Goal: Leave review/rating

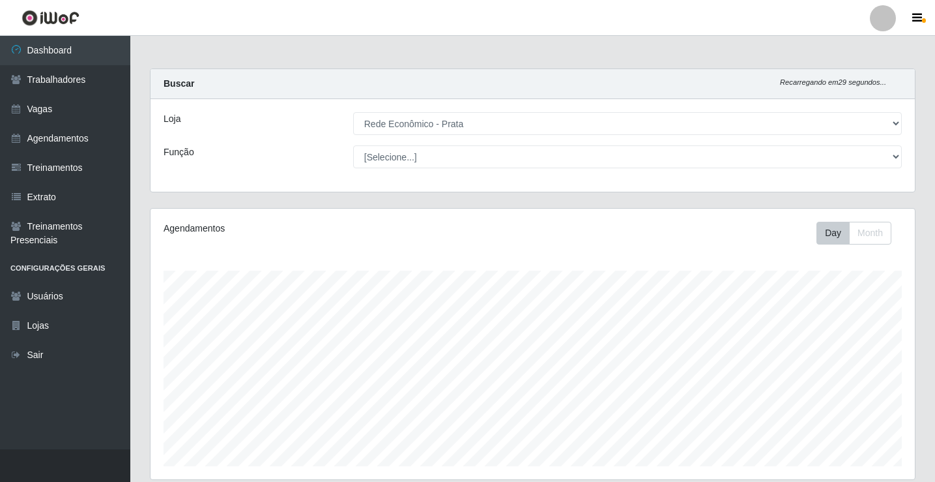
select select "192"
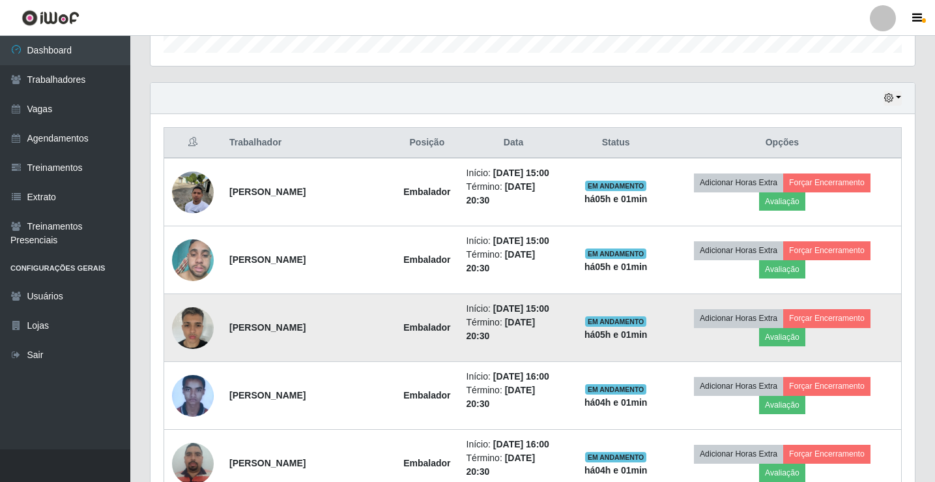
scroll to position [413, 0]
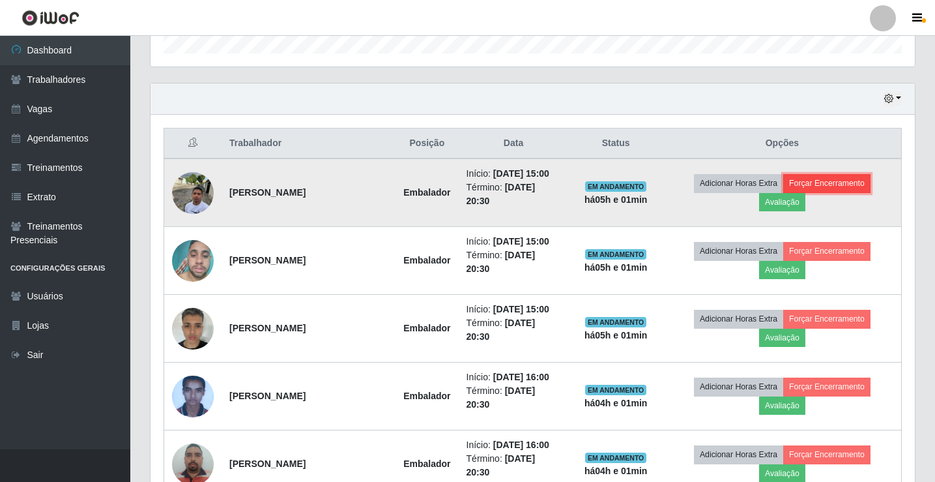
click at [858, 192] on button "Forçar Encerramento" at bounding box center [827, 183] width 87 height 18
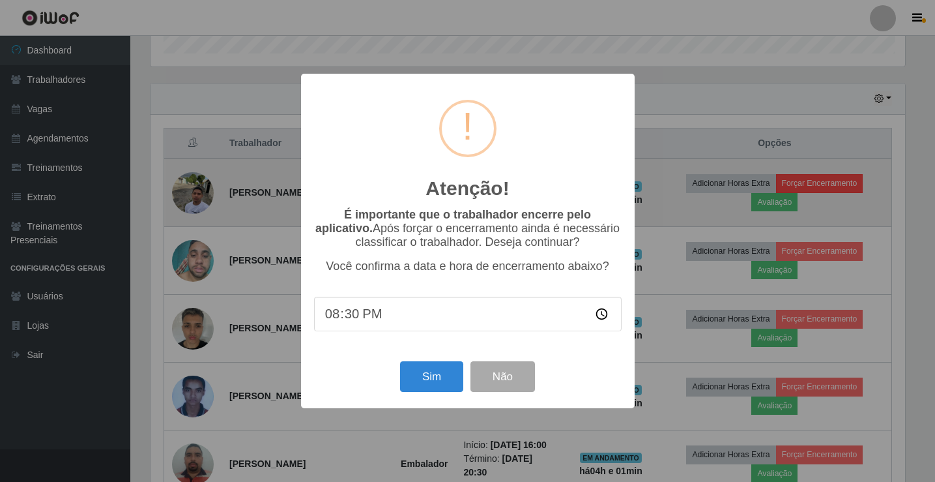
scroll to position [271, 758]
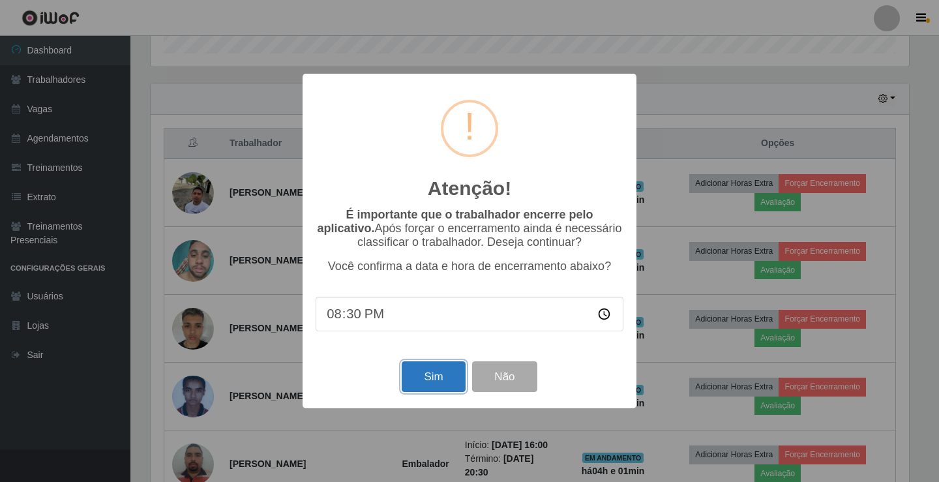
click at [437, 384] on button "Sim" at bounding box center [433, 376] width 63 height 31
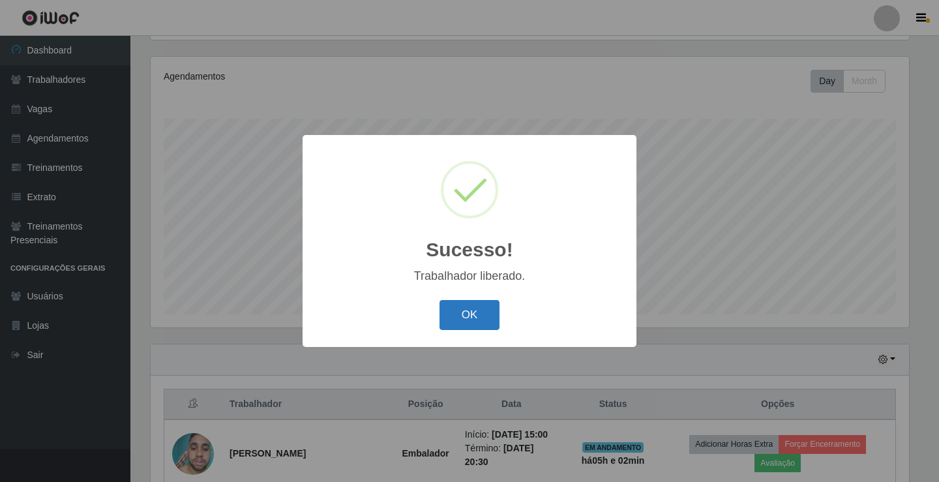
click at [452, 309] on button "OK" at bounding box center [469, 315] width 61 height 31
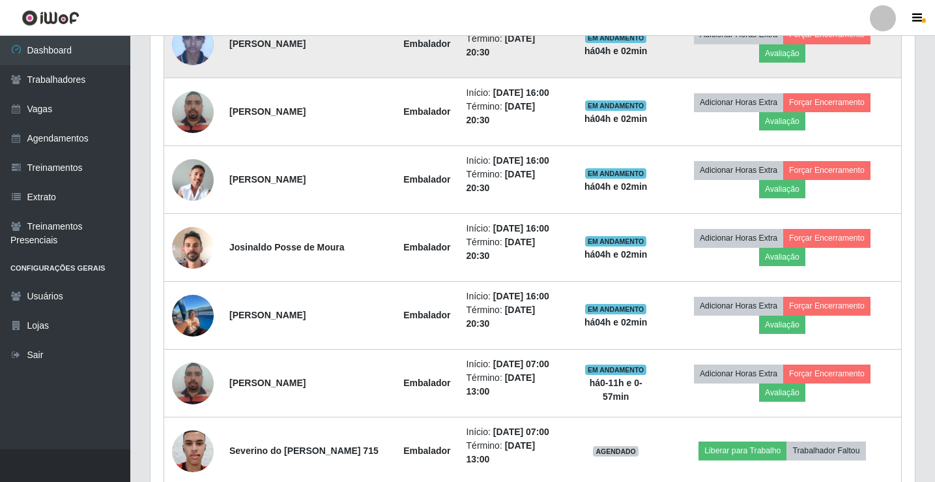
scroll to position [804, 0]
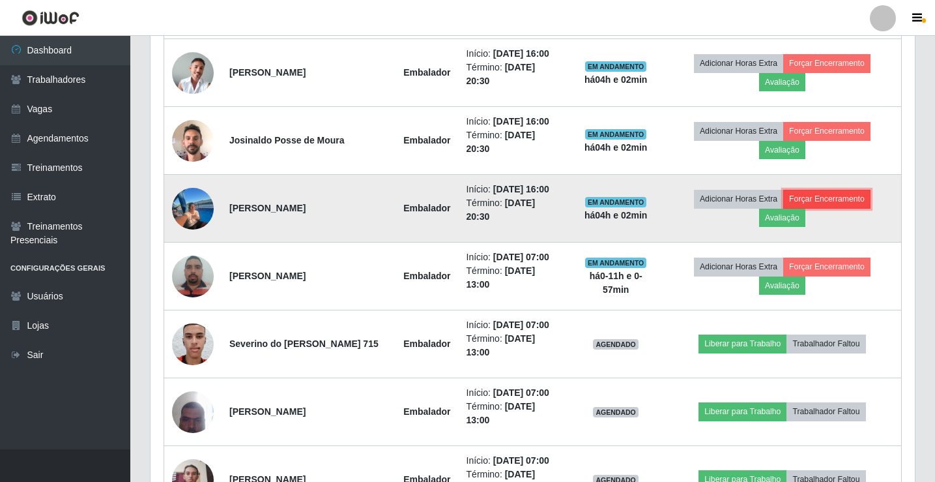
click at [857, 208] on button "Forçar Encerramento" at bounding box center [827, 199] width 87 height 18
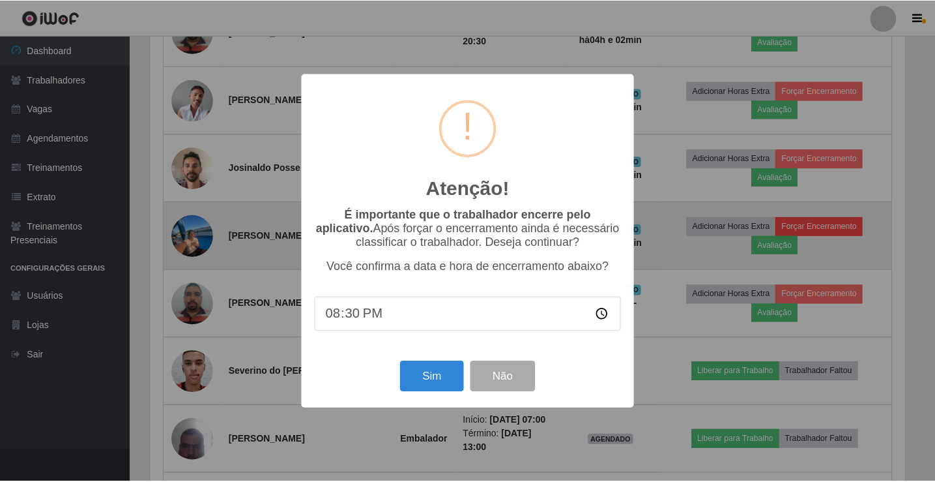
scroll to position [271, 758]
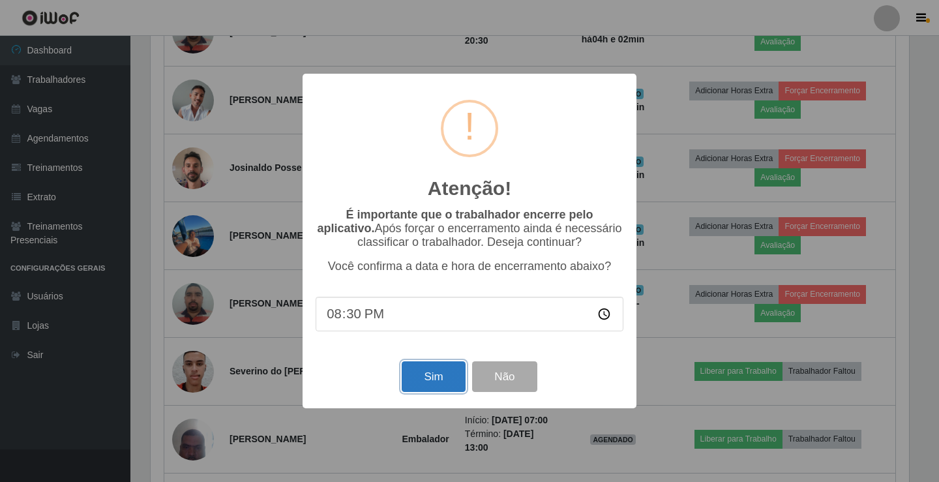
click at [415, 378] on button "Sim" at bounding box center [433, 376] width 63 height 31
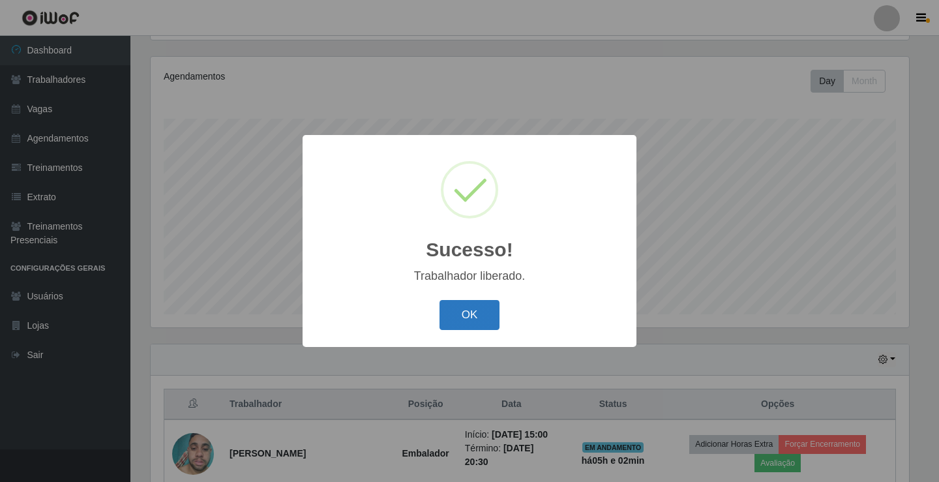
click at [476, 308] on button "OK" at bounding box center [469, 315] width 61 height 31
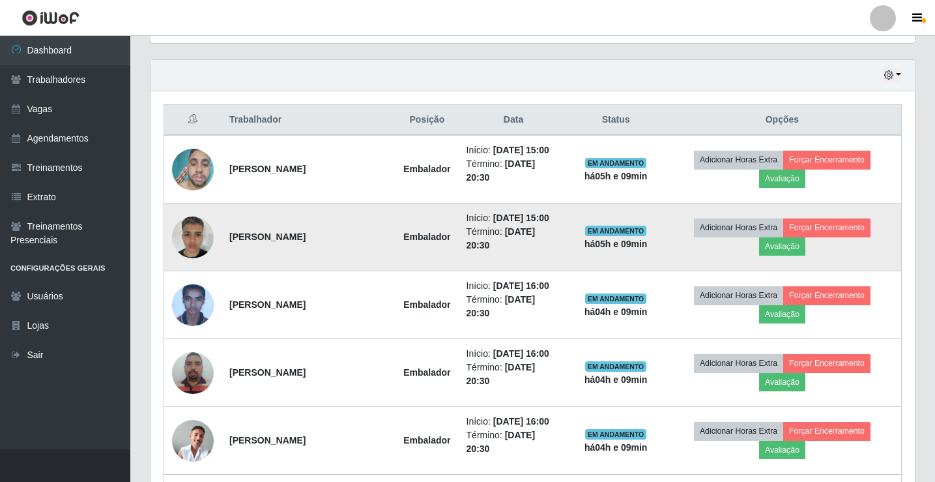
scroll to position [478, 0]
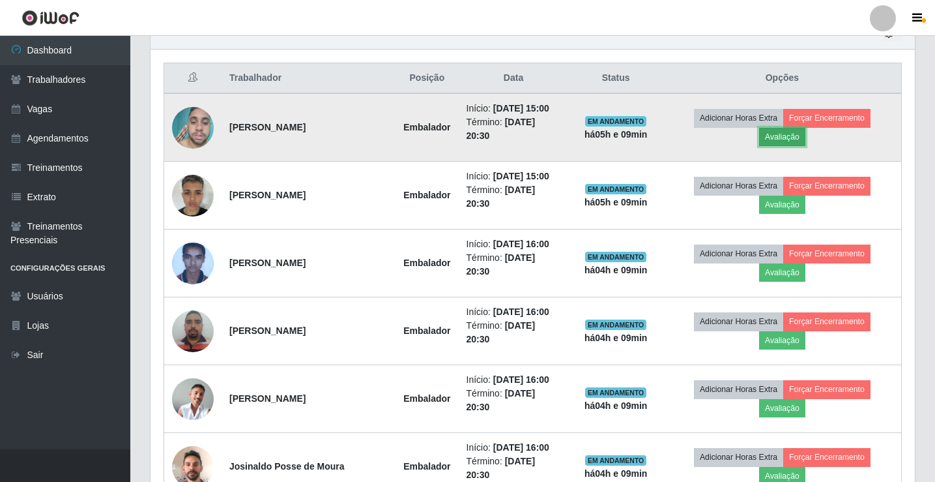
click at [798, 141] on button "Avaliação" at bounding box center [782, 137] width 46 height 18
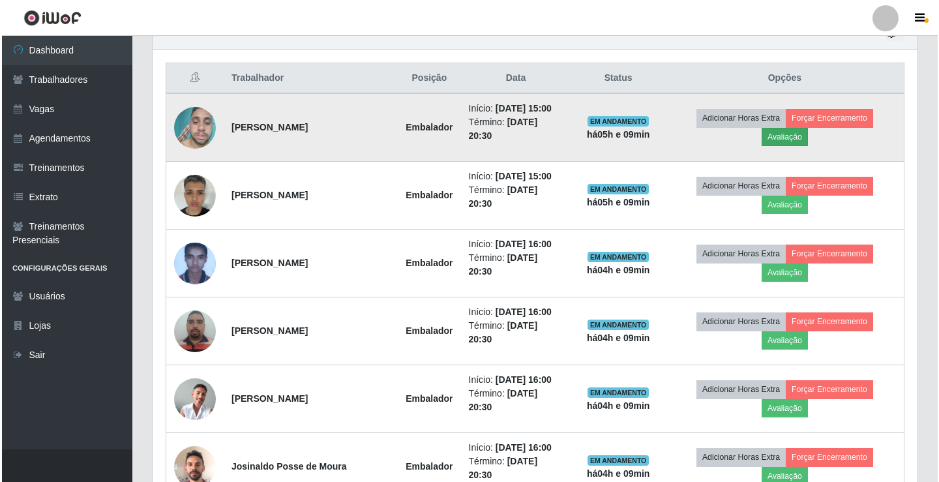
scroll to position [271, 758]
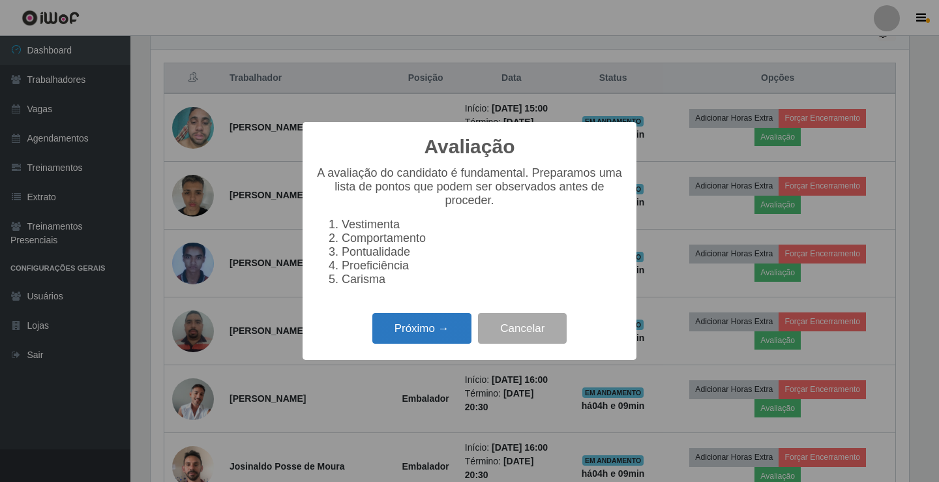
click at [442, 330] on button "Próximo →" at bounding box center [421, 328] width 99 height 31
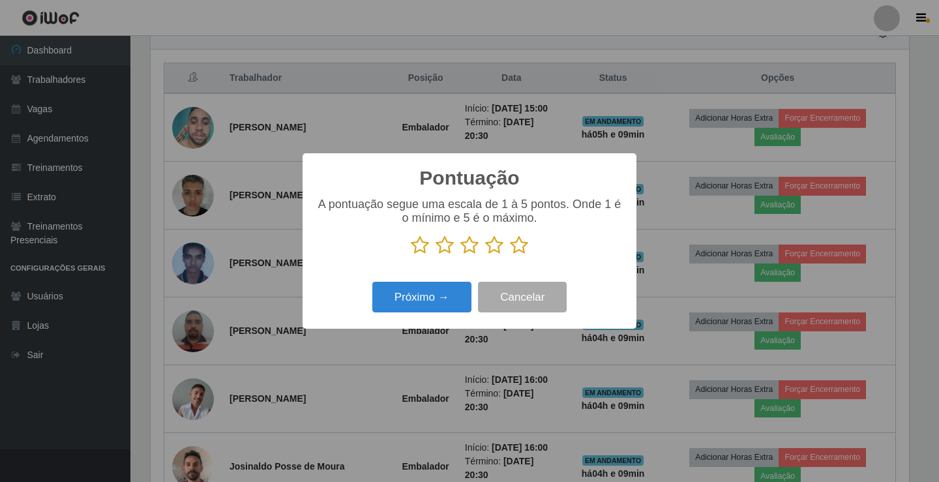
click at [524, 245] on icon at bounding box center [519, 245] width 18 height 20
click at [510, 255] on input "radio" at bounding box center [510, 255] width 0 height 0
click at [447, 299] on button "Próximo →" at bounding box center [421, 297] width 99 height 31
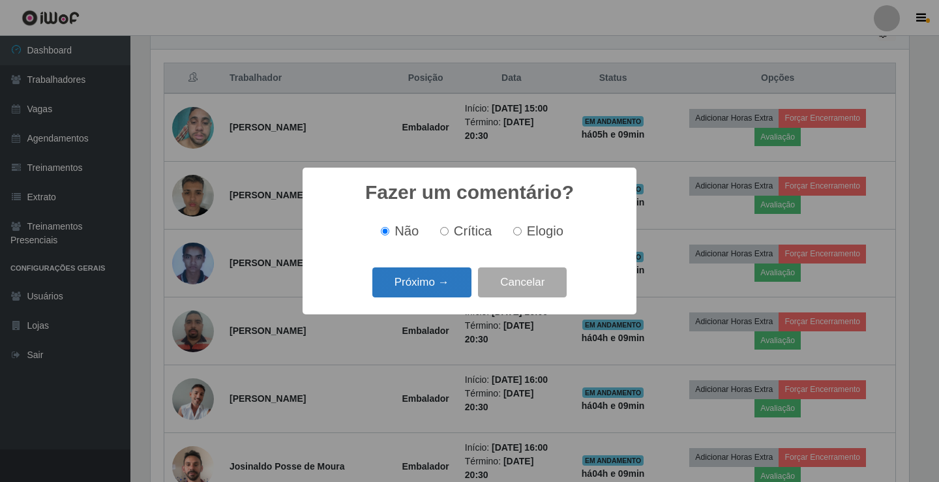
click at [460, 291] on button "Próximo →" at bounding box center [421, 282] width 99 height 31
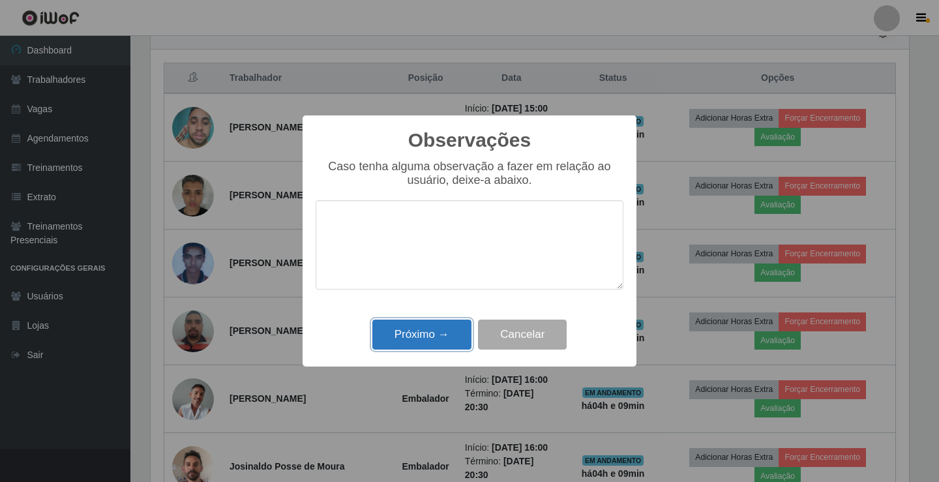
click at [444, 324] on button "Próximo →" at bounding box center [421, 334] width 99 height 31
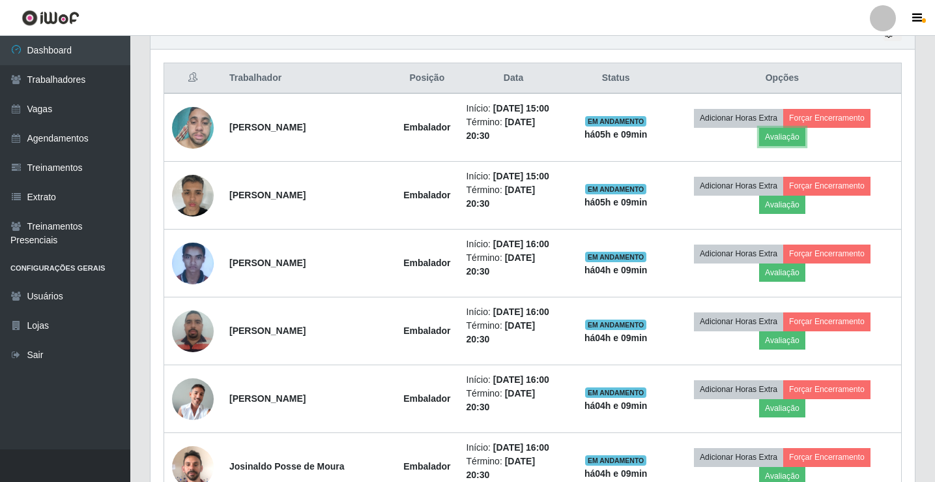
scroll to position [271, 765]
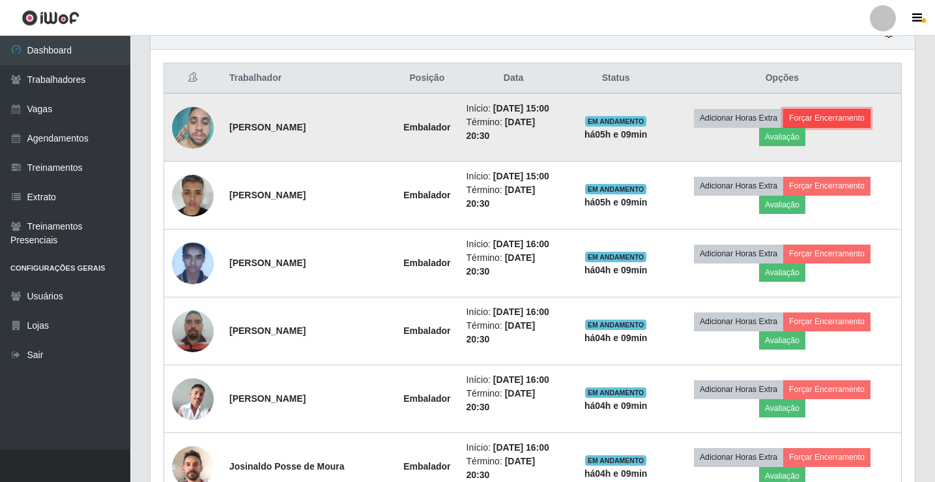
click at [861, 126] on button "Forçar Encerramento" at bounding box center [827, 118] width 87 height 18
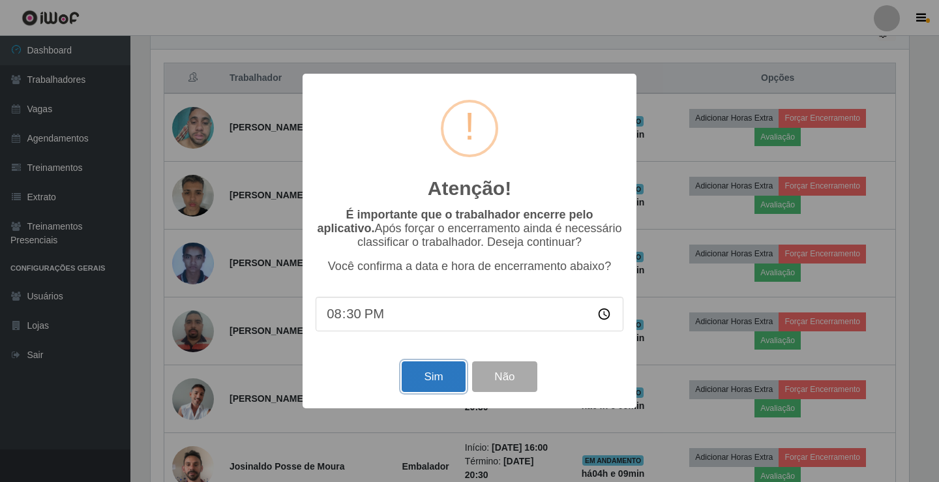
click at [439, 379] on button "Sim" at bounding box center [433, 376] width 63 height 31
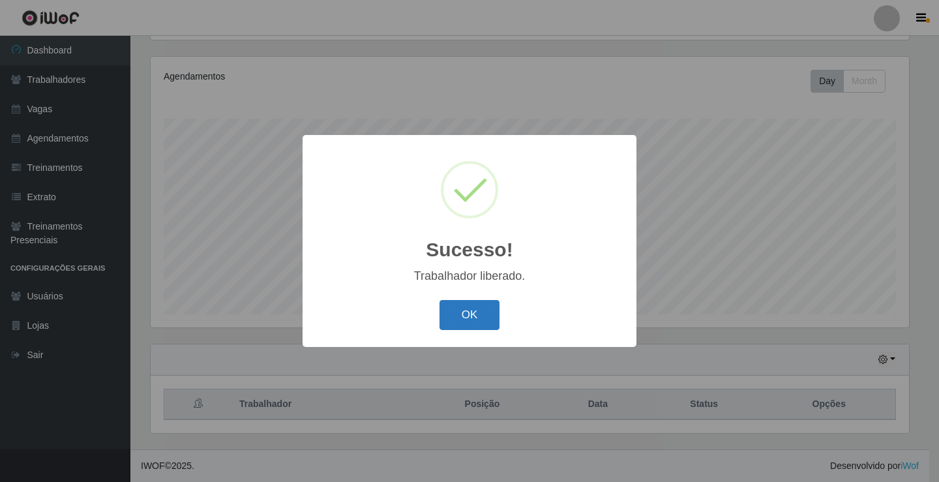
click at [471, 314] on button "OK" at bounding box center [469, 315] width 61 height 31
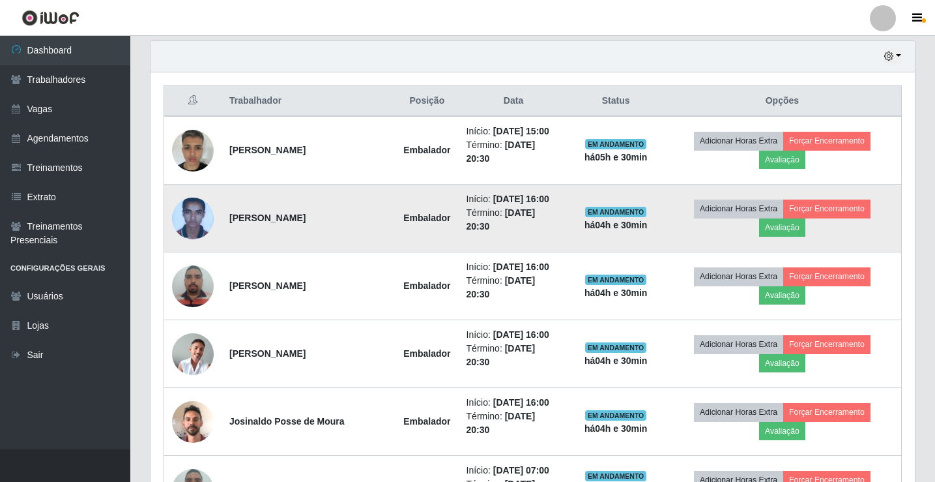
scroll to position [478, 0]
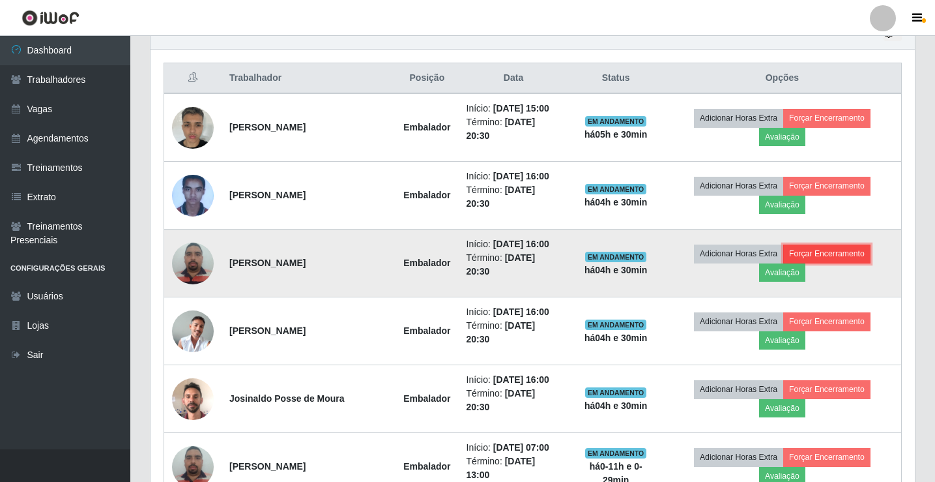
click at [858, 263] on button "Forçar Encerramento" at bounding box center [827, 253] width 87 height 18
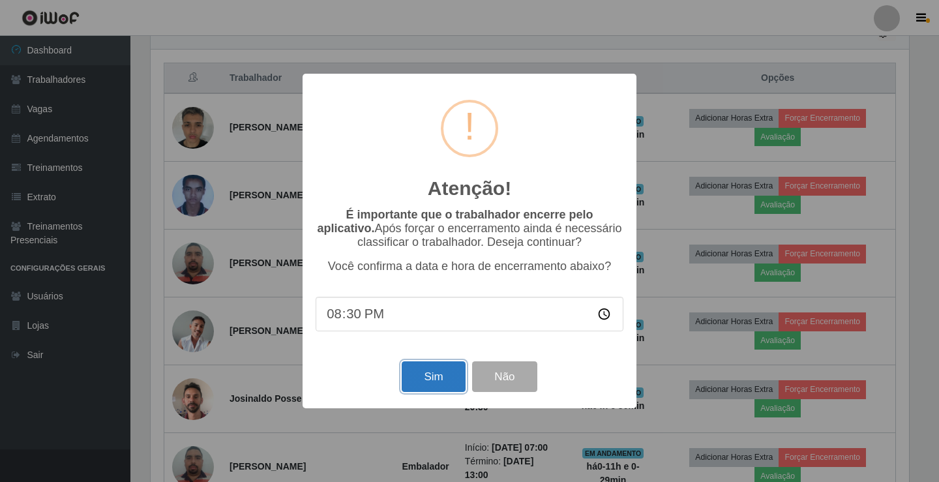
click at [439, 366] on button "Sim" at bounding box center [433, 376] width 63 height 31
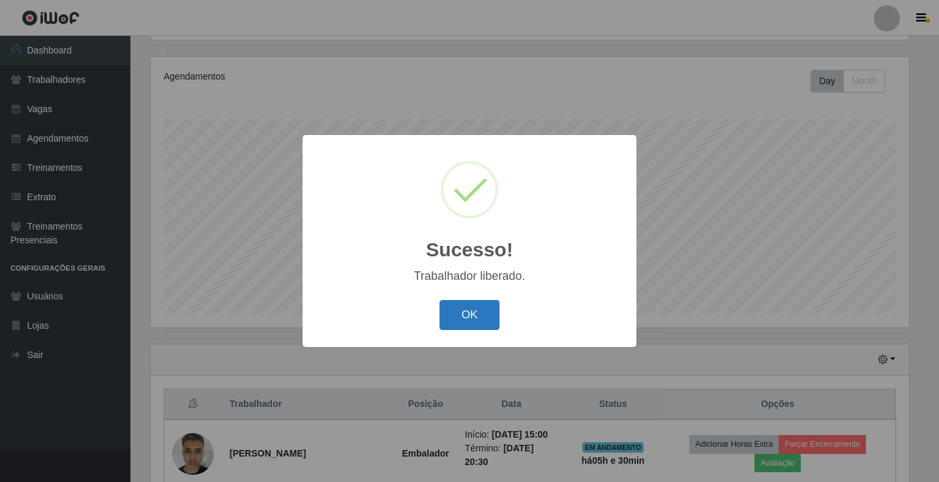
click at [475, 320] on button "OK" at bounding box center [469, 315] width 61 height 31
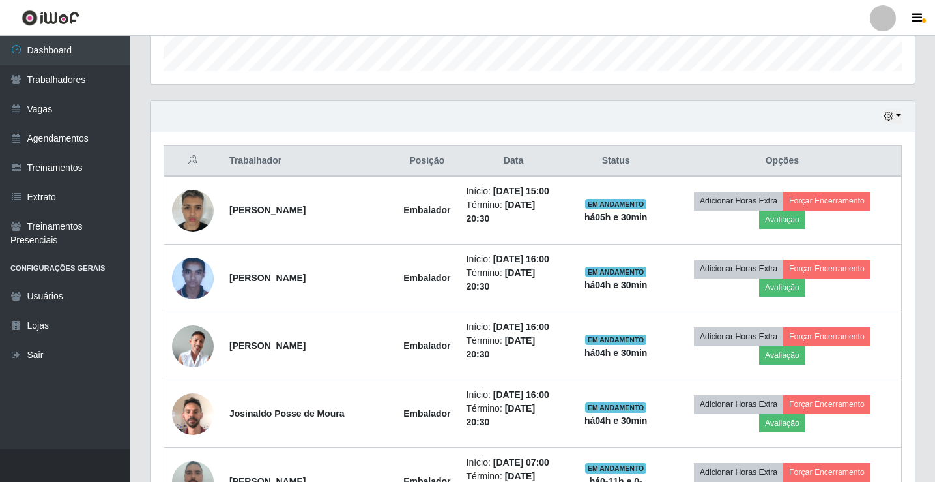
scroll to position [478, 0]
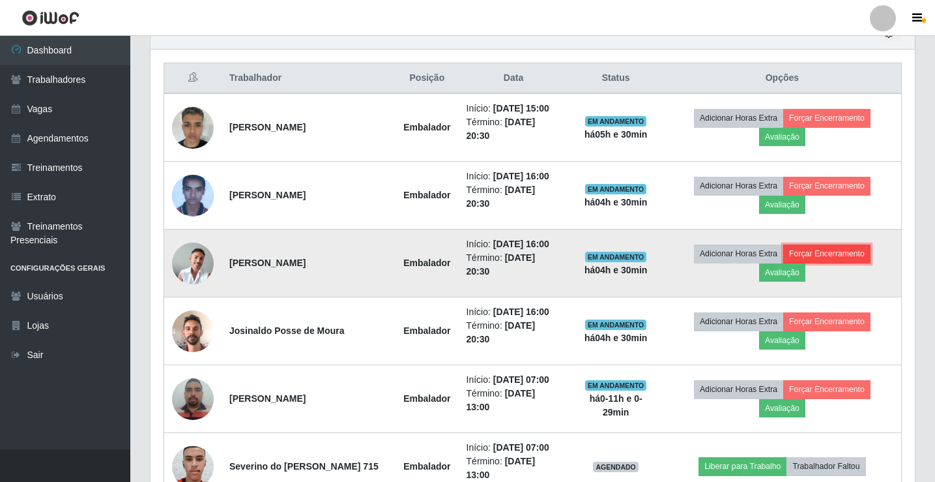
click at [871, 263] on button "Forçar Encerramento" at bounding box center [827, 253] width 87 height 18
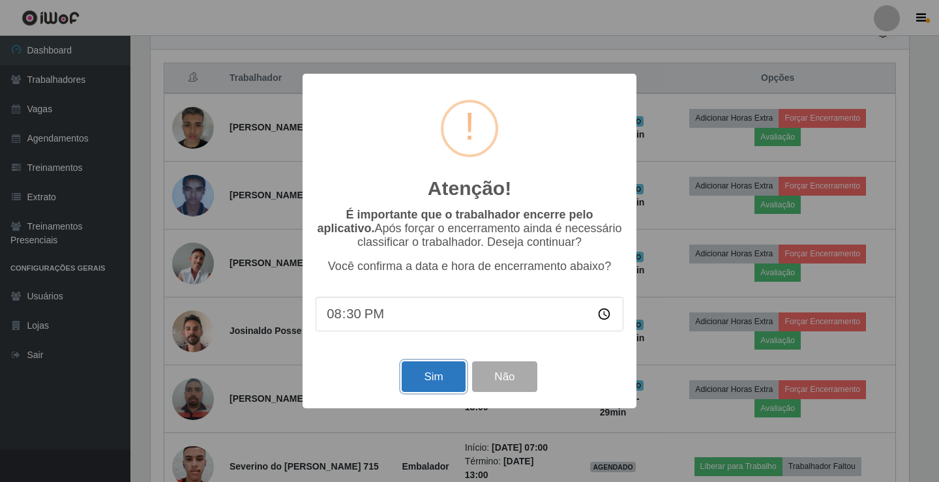
click at [430, 383] on button "Sim" at bounding box center [433, 376] width 63 height 31
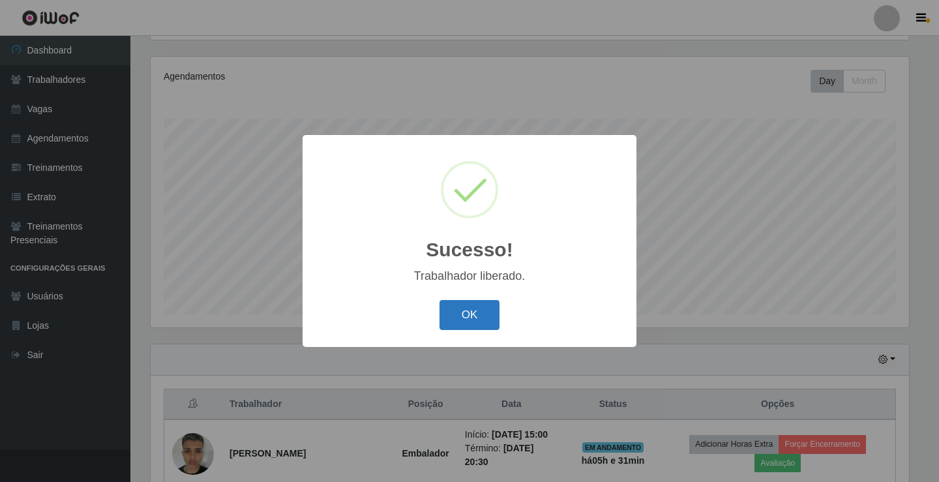
click at [477, 317] on button "OK" at bounding box center [469, 315] width 61 height 31
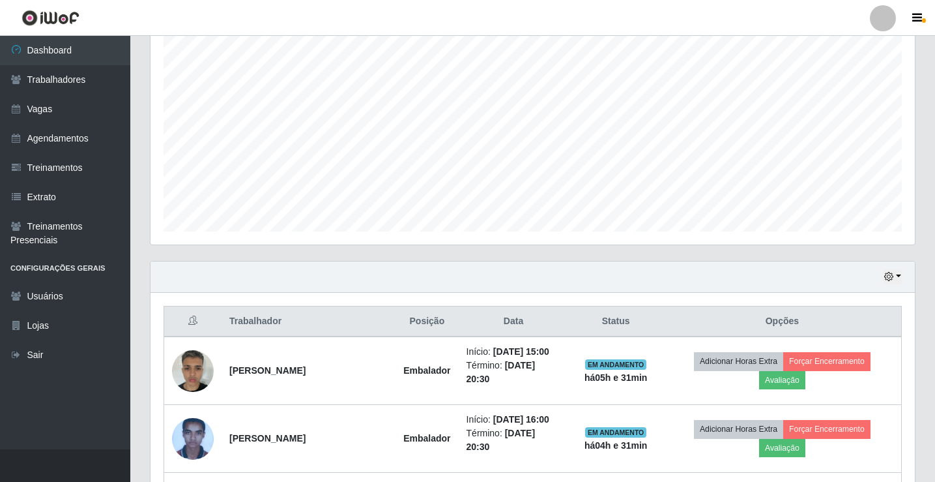
scroll to position [478, 0]
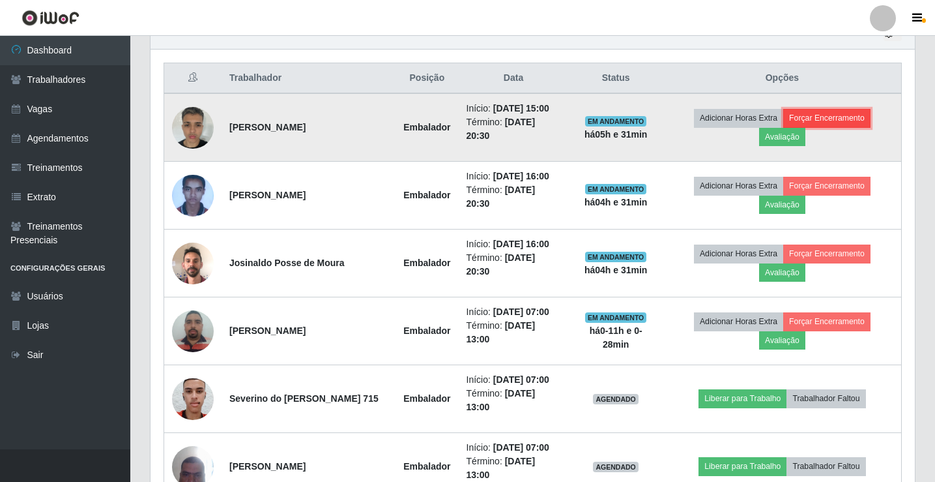
click at [871, 124] on button "Forçar Encerramento" at bounding box center [827, 118] width 87 height 18
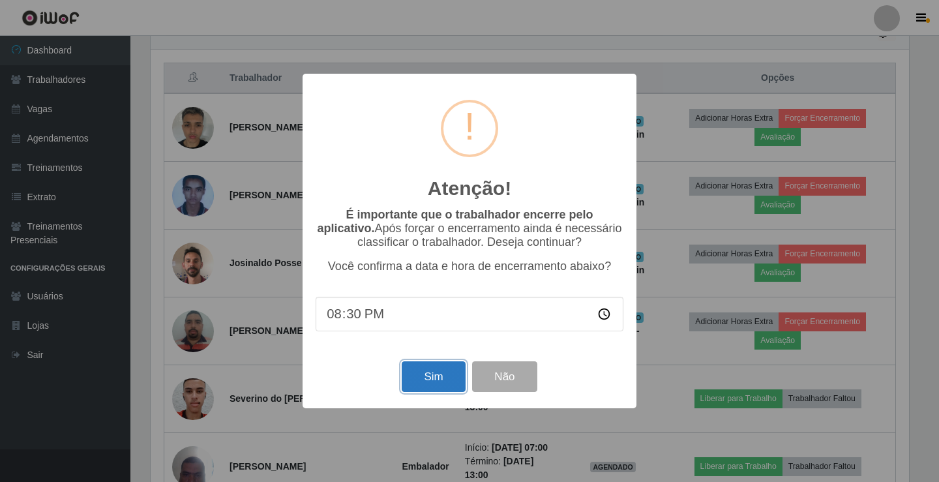
click at [435, 385] on button "Sim" at bounding box center [433, 376] width 63 height 31
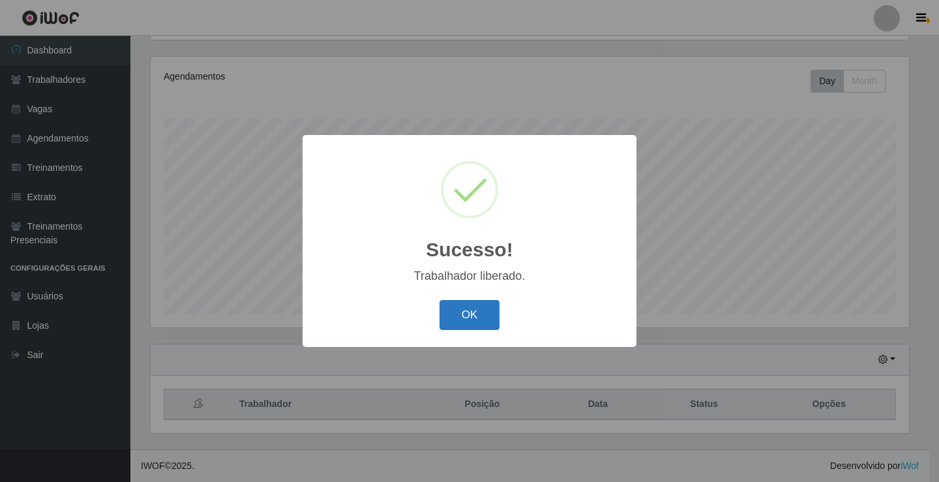
click at [484, 314] on button "OK" at bounding box center [469, 315] width 61 height 31
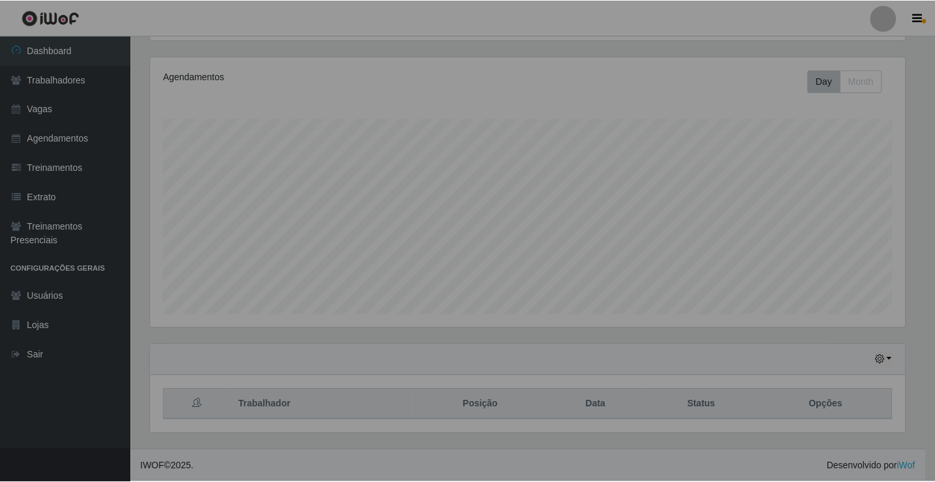
scroll to position [0, 0]
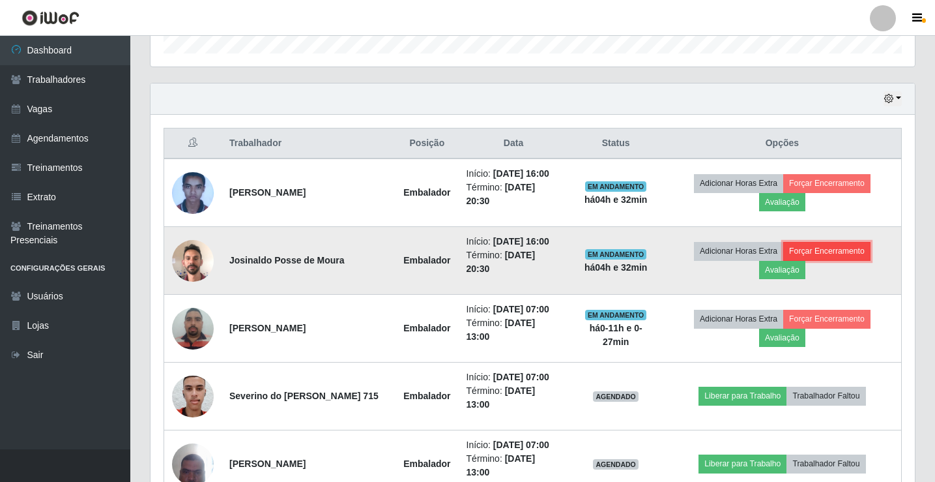
click at [865, 260] on button "Forçar Encerramento" at bounding box center [827, 251] width 87 height 18
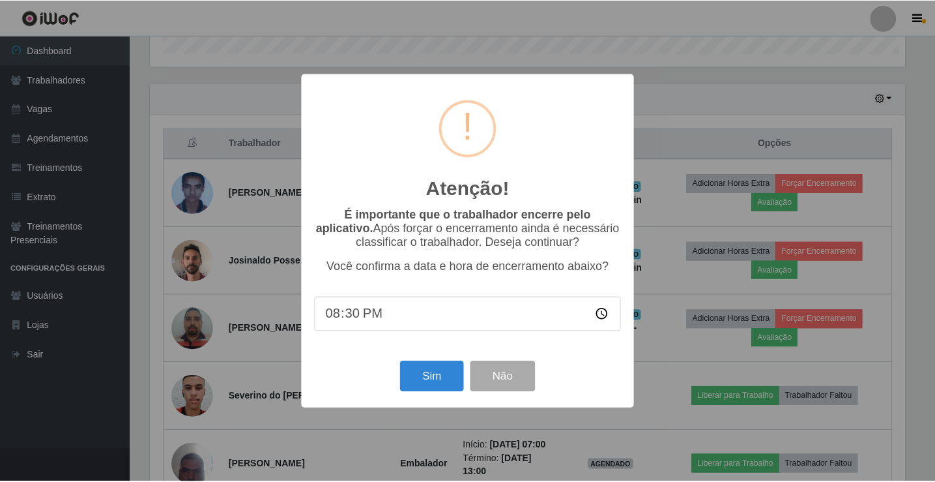
scroll to position [271, 758]
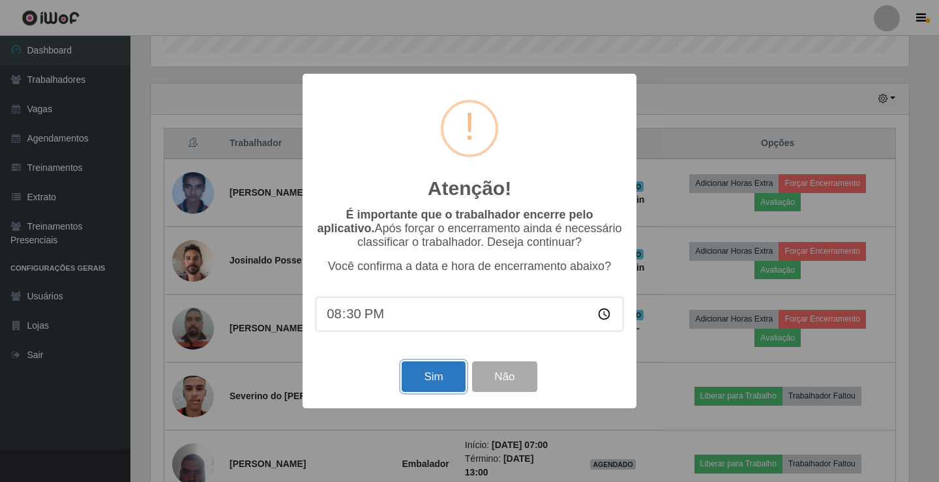
click at [433, 381] on button "Sim" at bounding box center [433, 376] width 63 height 31
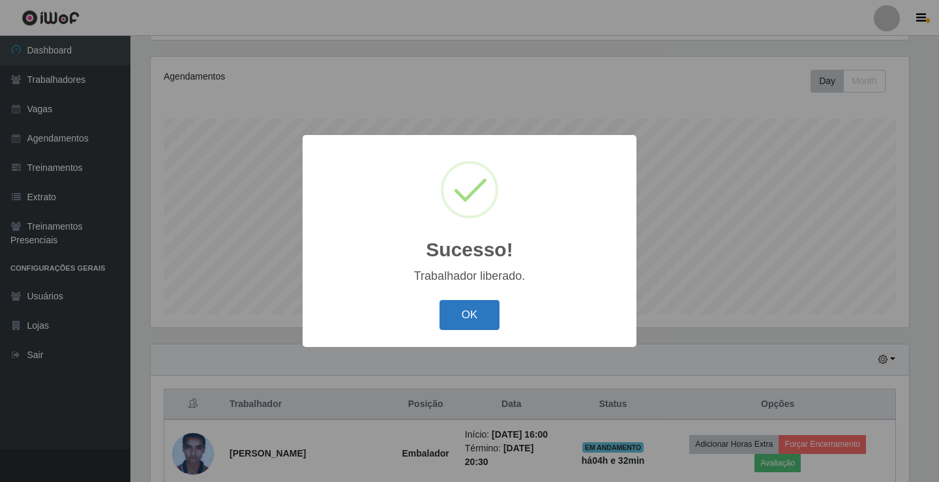
click at [476, 306] on button "OK" at bounding box center [469, 315] width 61 height 31
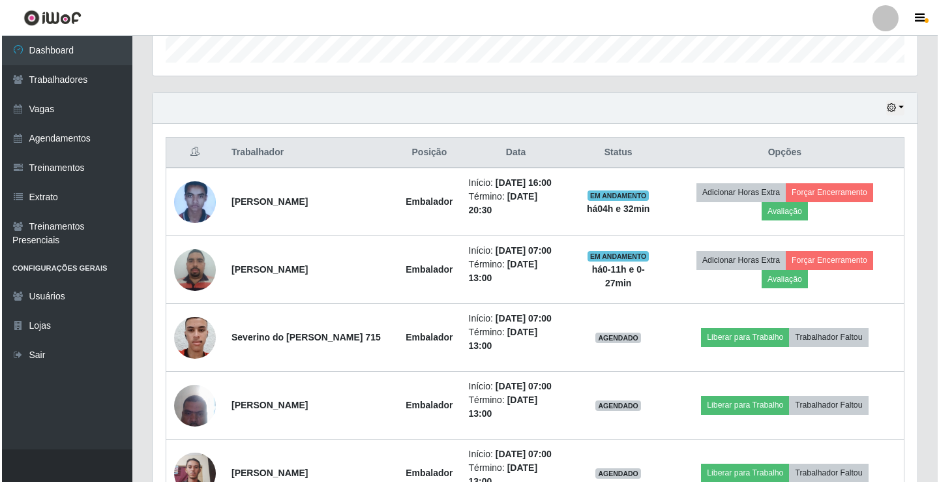
scroll to position [413, 0]
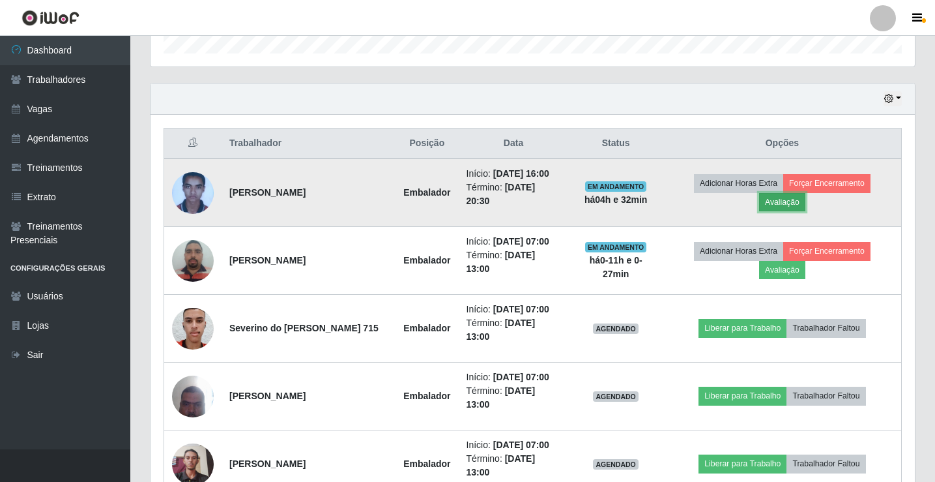
click at [802, 209] on button "Avaliação" at bounding box center [782, 202] width 46 height 18
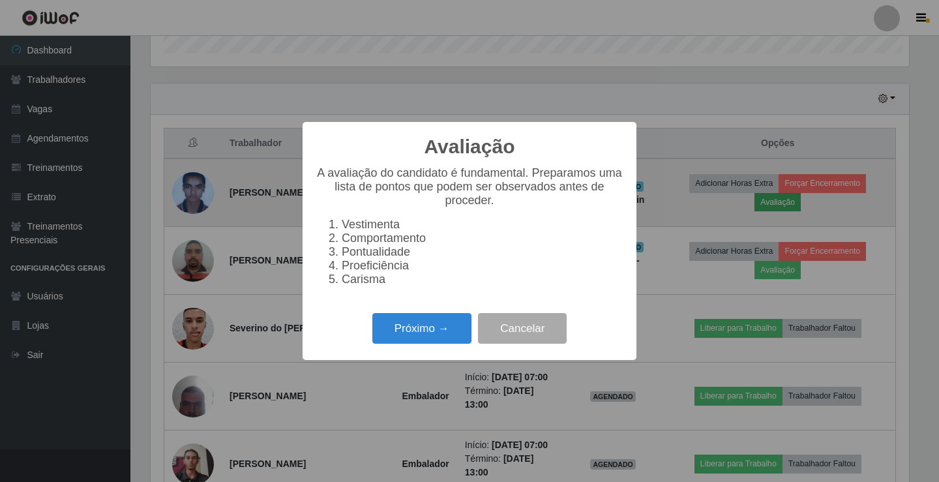
scroll to position [271, 758]
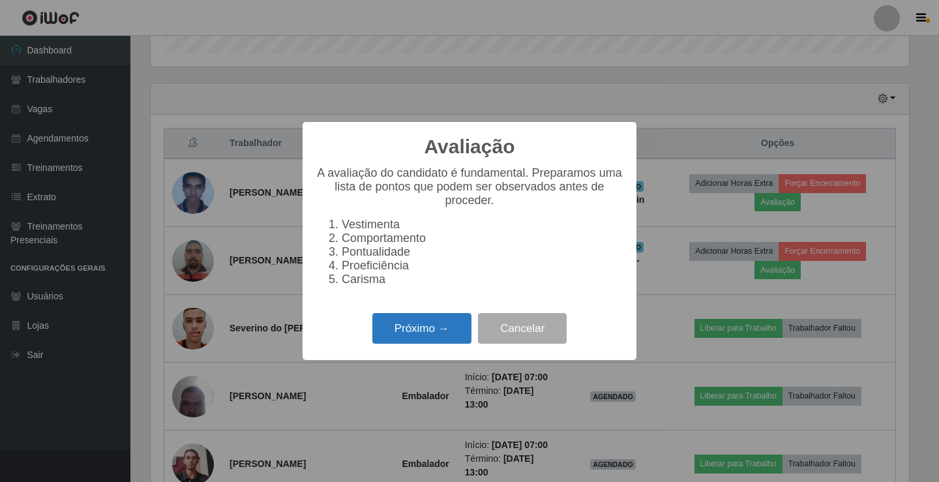
click at [424, 334] on button "Próximo →" at bounding box center [421, 328] width 99 height 31
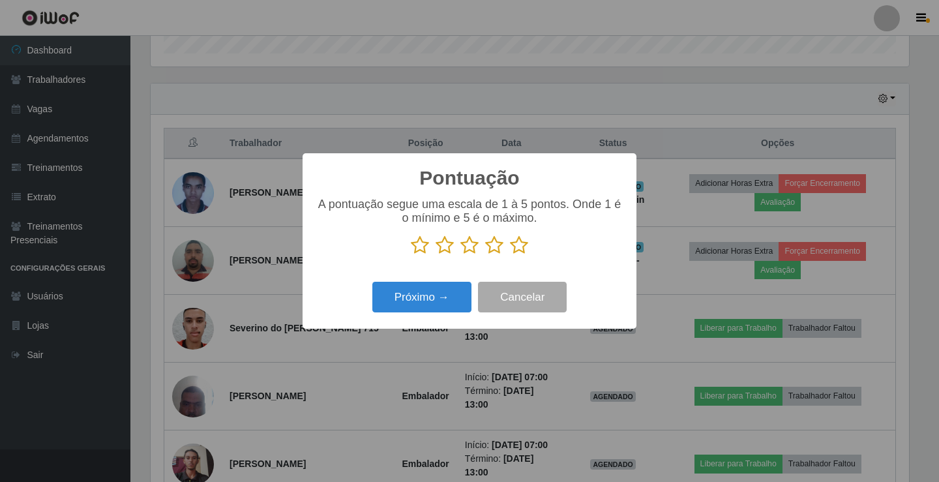
scroll to position [651563, 651075]
click at [514, 243] on icon at bounding box center [519, 245] width 18 height 20
click at [510, 255] on input "radio" at bounding box center [510, 255] width 0 height 0
click at [442, 299] on button "Próximo →" at bounding box center [421, 297] width 99 height 31
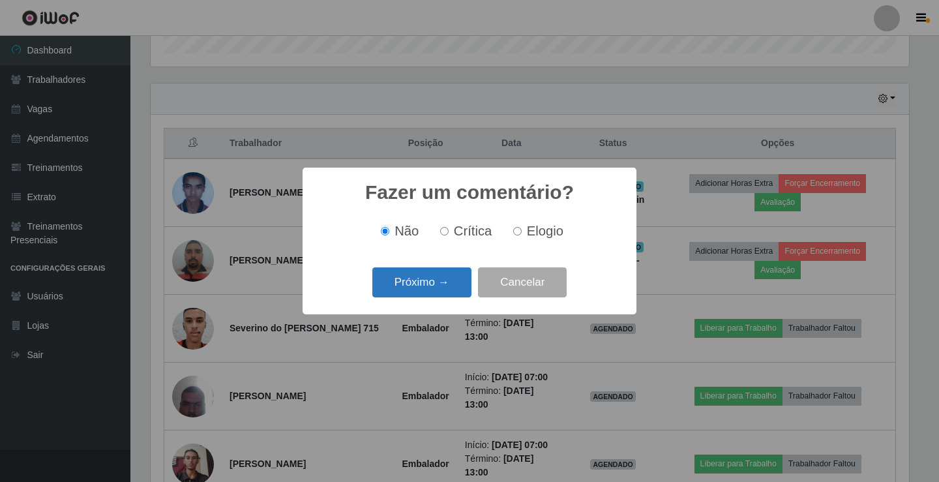
click at [445, 286] on button "Próximo →" at bounding box center [421, 282] width 99 height 31
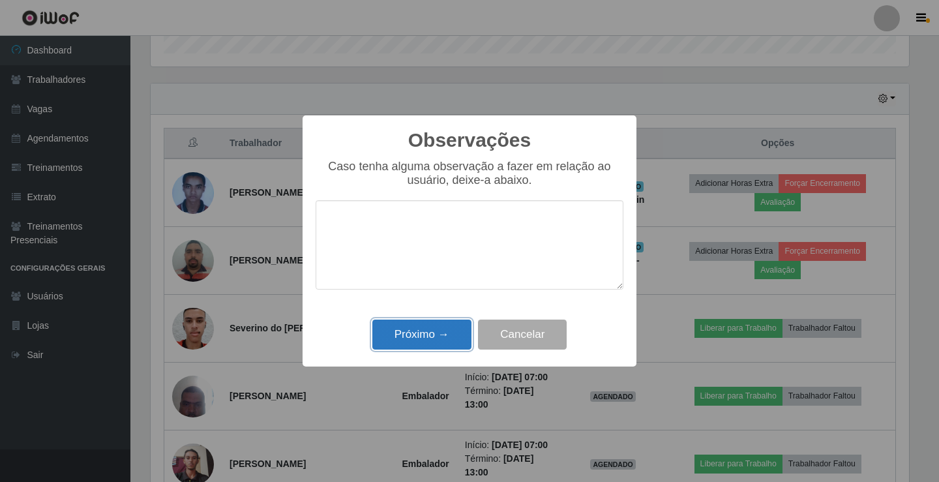
click at [440, 327] on button "Próximo →" at bounding box center [421, 334] width 99 height 31
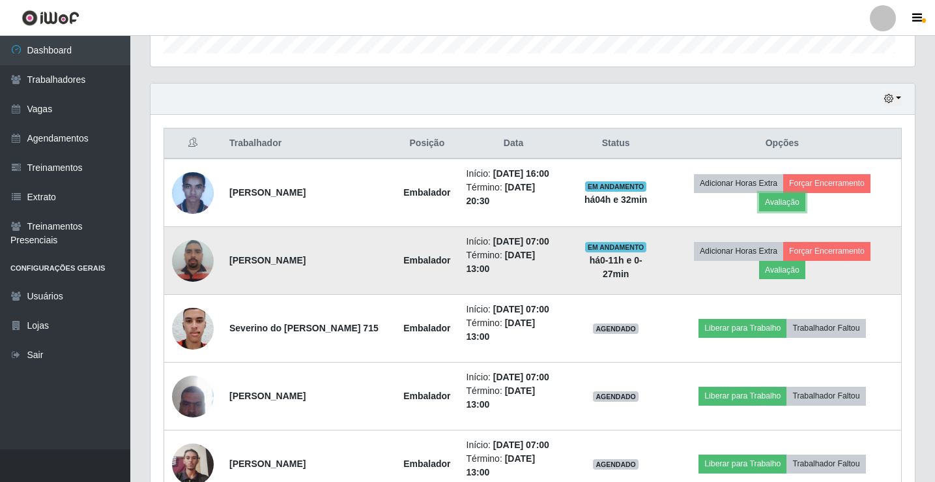
scroll to position [271, 765]
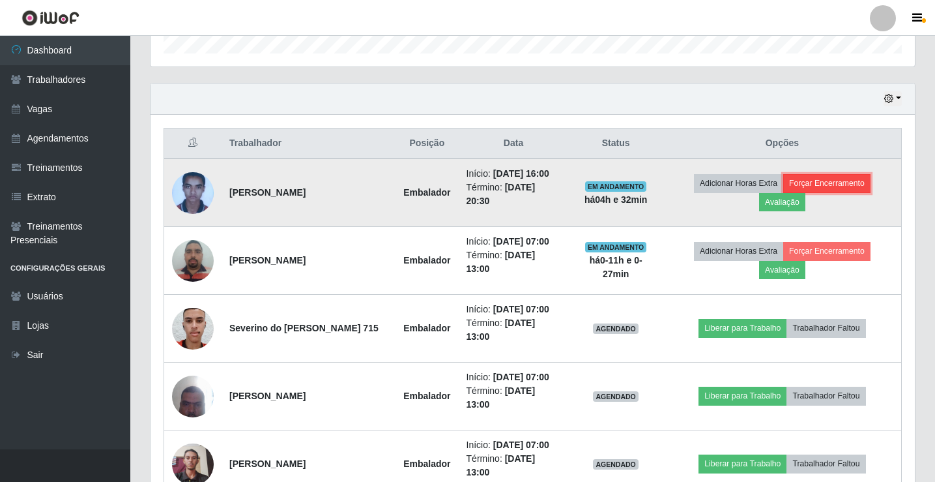
click at [840, 183] on button "Forçar Encerramento" at bounding box center [827, 183] width 87 height 18
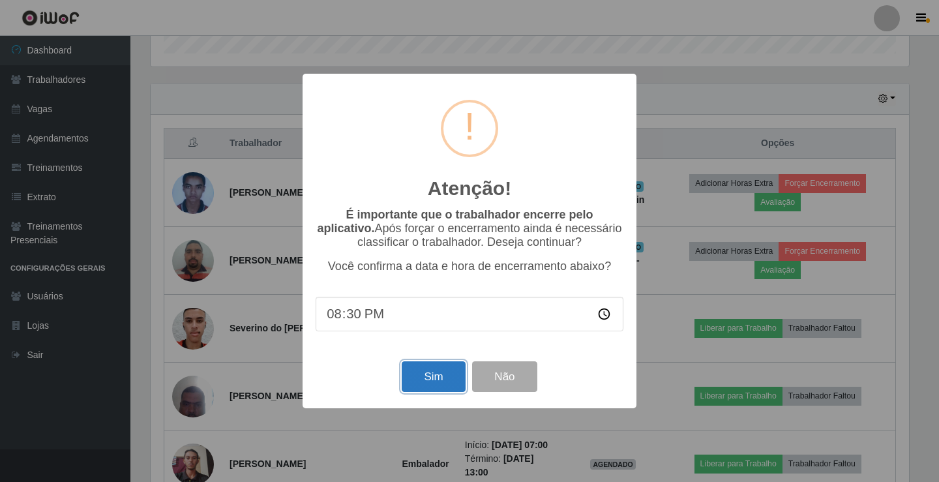
click at [425, 380] on button "Sim" at bounding box center [433, 376] width 63 height 31
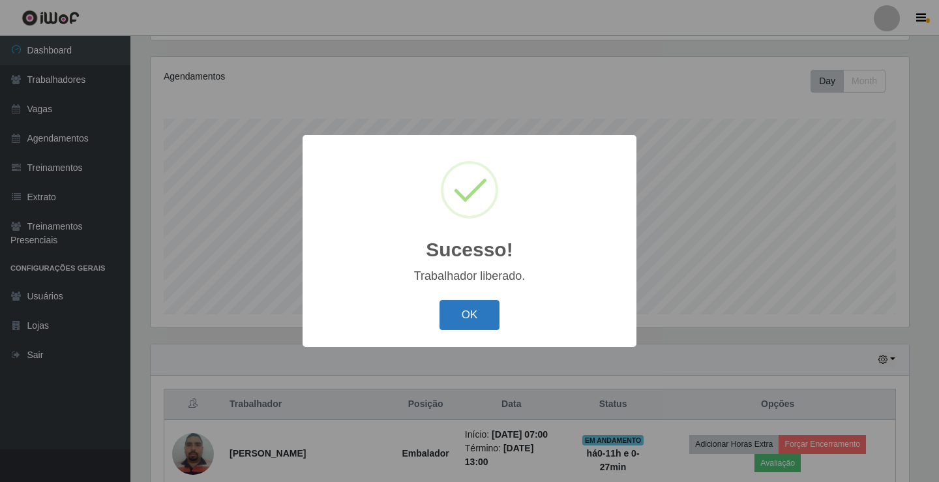
click at [479, 309] on button "OK" at bounding box center [469, 315] width 61 height 31
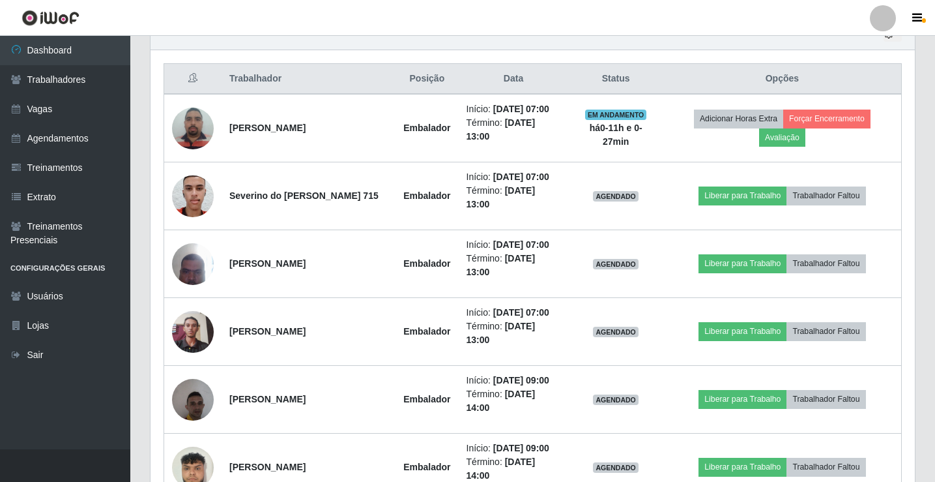
scroll to position [478, 0]
